Goal: Task Accomplishment & Management: Manage account settings

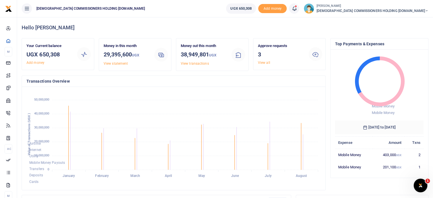
scroll to position [7, 0]
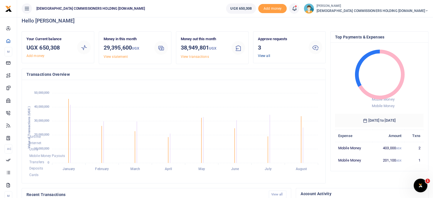
click at [262, 56] on link "View all" at bounding box center [264, 56] width 12 height 4
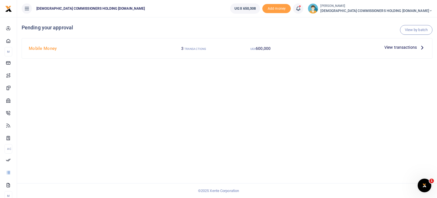
click at [393, 45] on span "View transactions" at bounding box center [401, 47] width 32 height 6
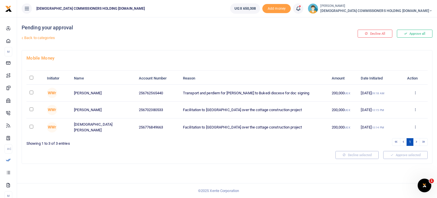
click at [30, 75] on th "\a \a : activate to sort column descending" at bounding box center [34, 78] width 17 height 12
click at [30, 78] on input "\a \a : activate to sort column descending" at bounding box center [32, 78] width 4 height 4
checkbox input "true"
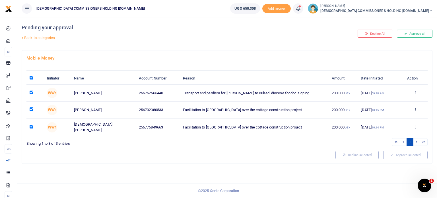
checkbox input "true"
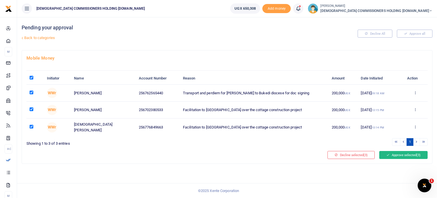
click at [399, 154] on button "Approve selected (3)" at bounding box center [403, 155] width 48 height 8
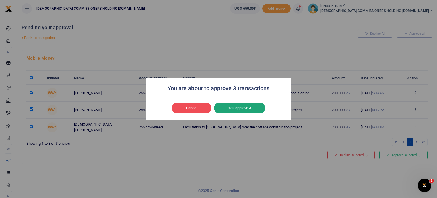
click at [256, 107] on button "Yes approve 3" at bounding box center [239, 107] width 51 height 11
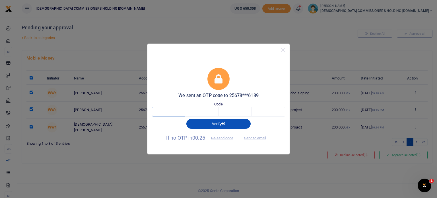
click at [168, 111] on input "text" at bounding box center [168, 112] width 33 height 10
type input "3"
type input "7"
type input "3"
type input "6"
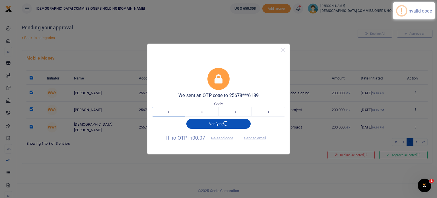
click at [172, 112] on input "3" at bounding box center [168, 112] width 33 height 10
type input "4"
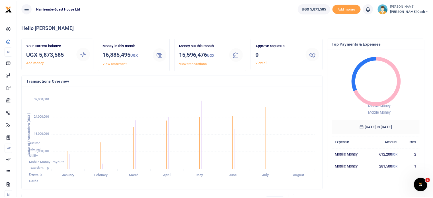
scroll to position [5, 5]
